Goal: Book appointment/travel/reservation

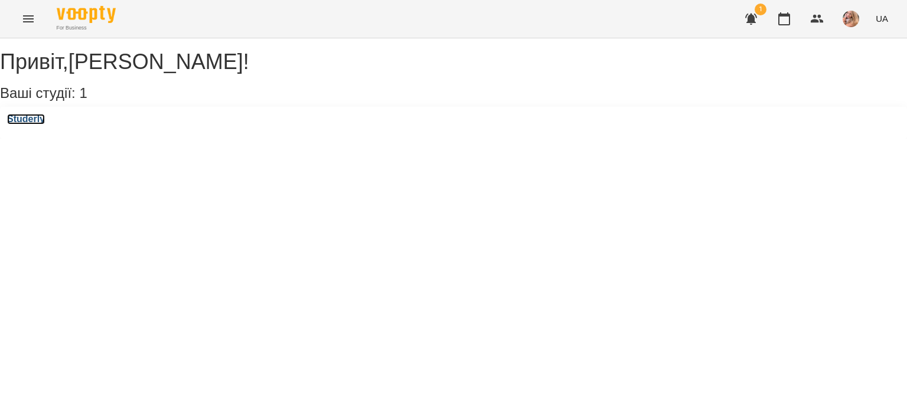
click at [45, 125] on h3 "Studerly" at bounding box center [26, 119] width 38 height 11
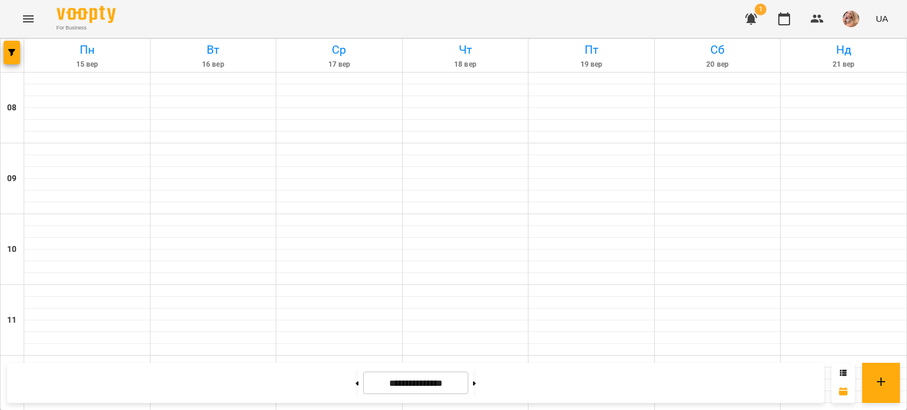
scroll to position [650, 0]
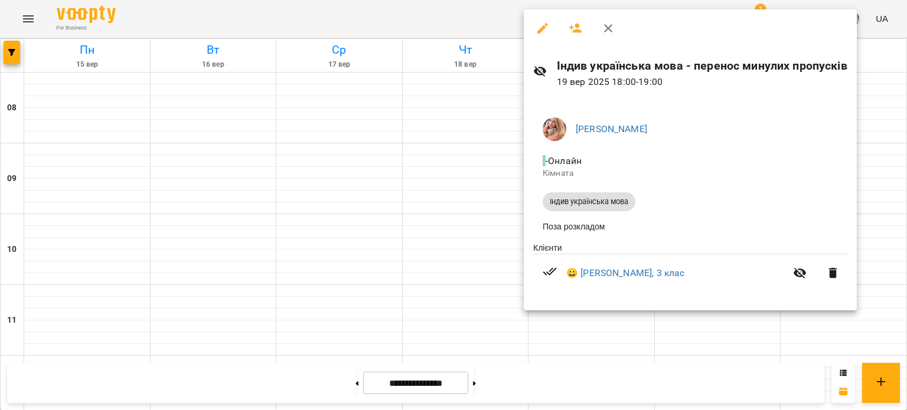
click at [418, 150] on div at bounding box center [453, 205] width 907 height 410
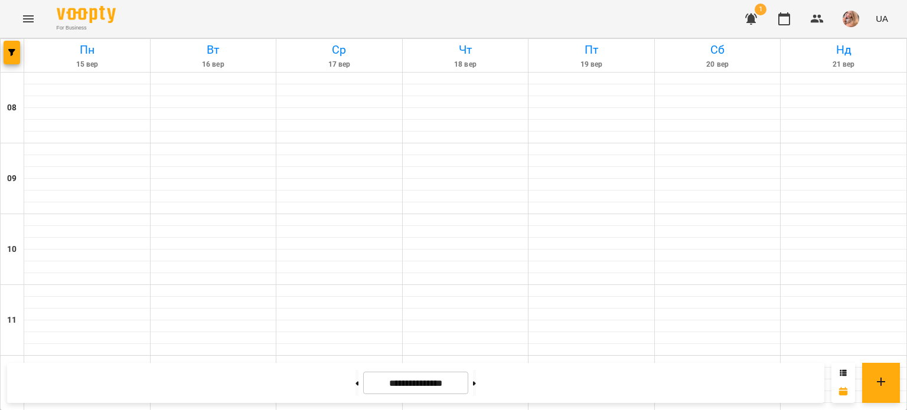
scroll to position [591, 0]
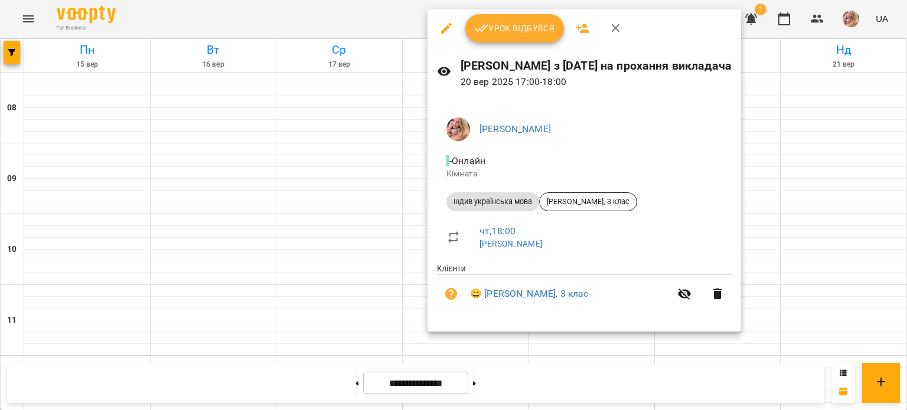
click at [614, 23] on icon "button" at bounding box center [616, 28] width 14 height 14
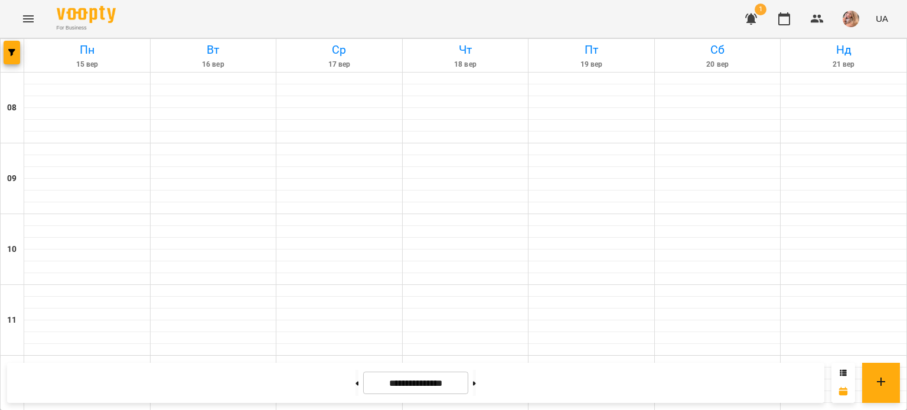
scroll to position [709, 0]
click at [476, 386] on button at bounding box center [474, 383] width 3 height 26
click at [356, 383] on icon at bounding box center [357, 384] width 3 height 5
type input "**********"
